Goal: Task Accomplishment & Management: Manage account settings

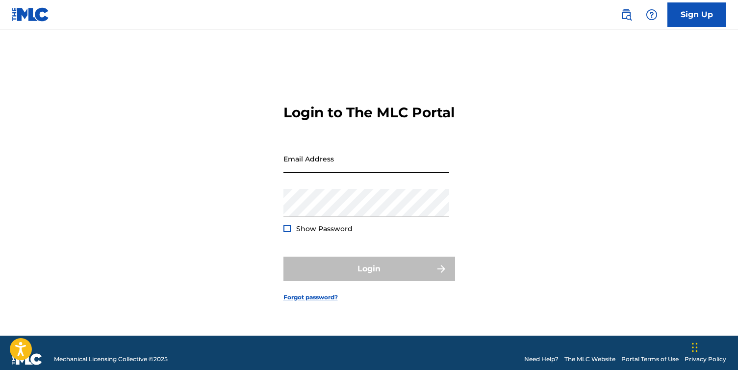
click at [322, 173] on input "Email Address" at bounding box center [367, 159] width 166 height 28
type input "[EMAIL_ADDRESS][DOMAIN_NAME]"
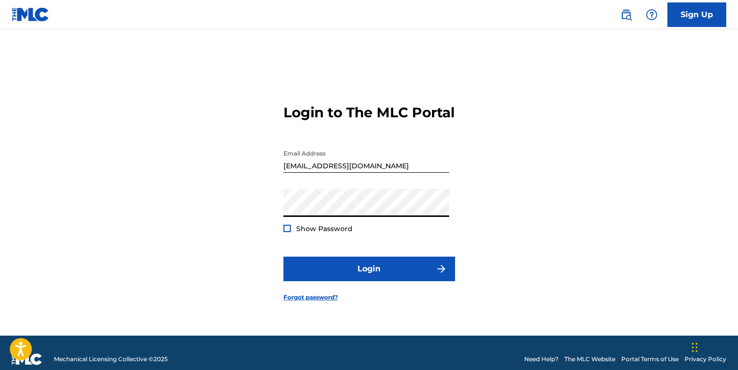
click at [289, 232] on div at bounding box center [287, 228] width 7 height 7
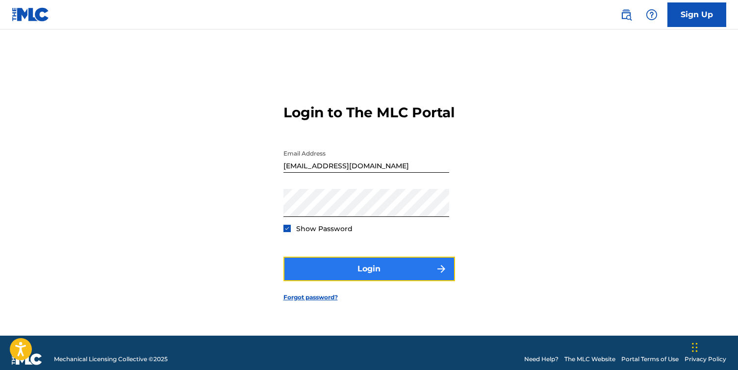
click at [344, 270] on button "Login" at bounding box center [370, 269] width 172 height 25
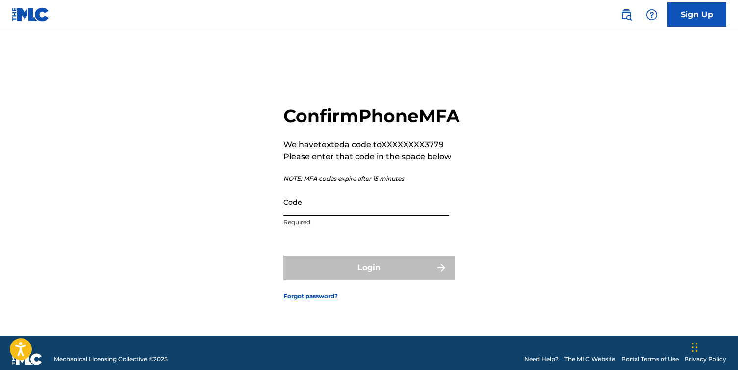
click at [345, 214] on input "Code" at bounding box center [367, 202] width 166 height 28
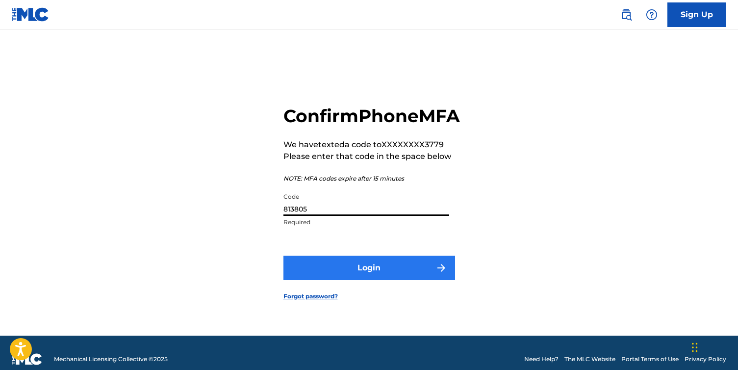
type input "813805"
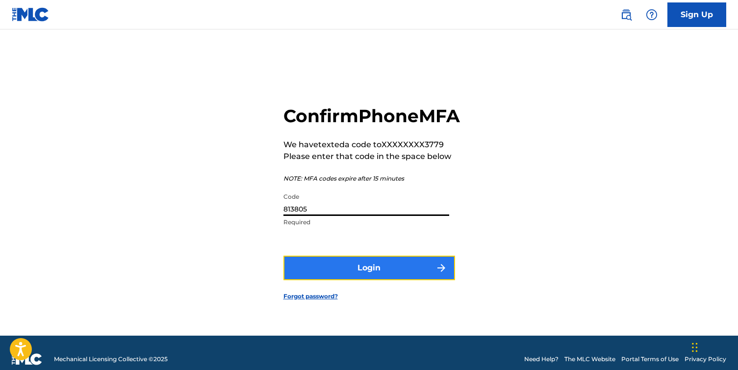
click at [387, 276] on button "Login" at bounding box center [370, 268] width 172 height 25
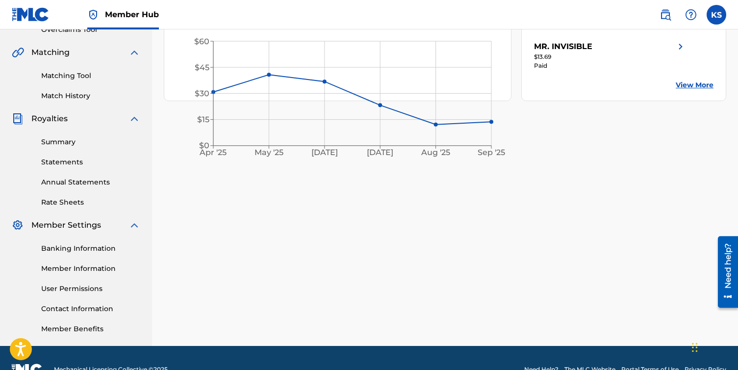
scroll to position [216, 0]
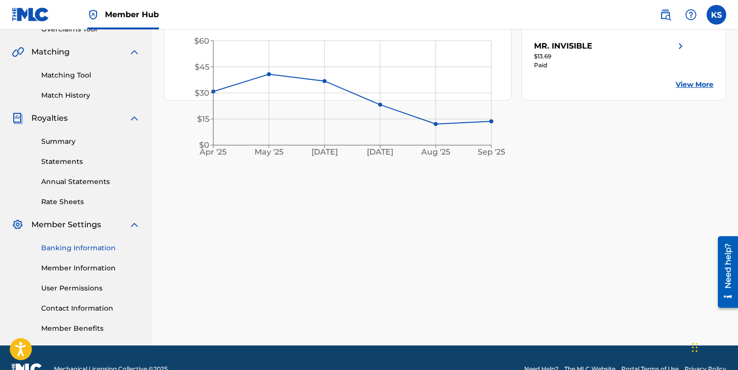
click at [75, 247] on link "Banking Information" at bounding box center [90, 248] width 99 height 10
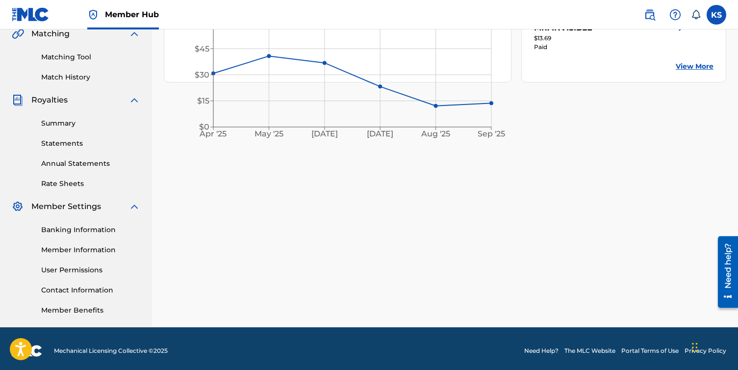
scroll to position [238, 0]
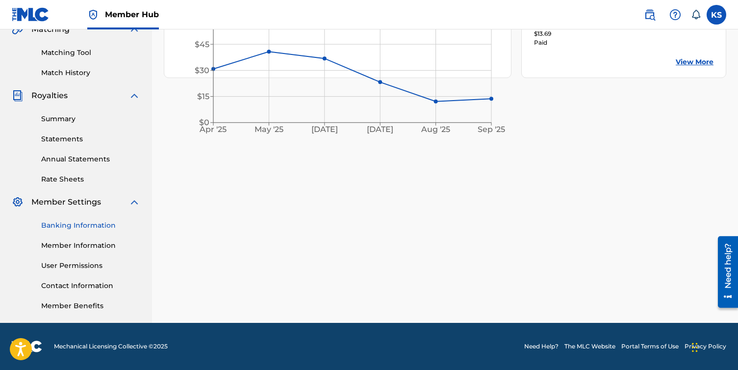
click at [85, 223] on link "Banking Information" at bounding box center [90, 225] width 99 height 10
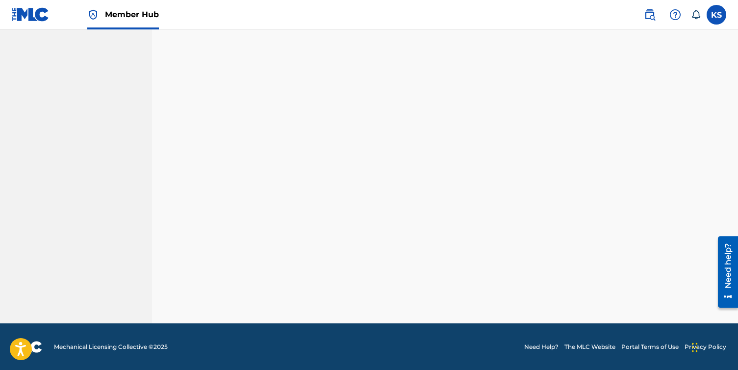
scroll to position [238, 0]
